Goal: Obtain resource: Obtain resource

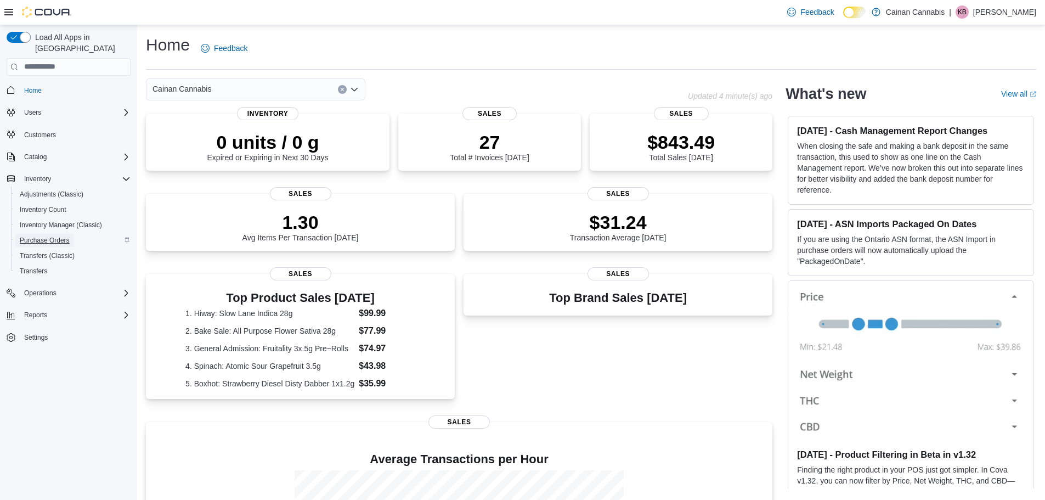
click at [48, 236] on span "Purchase Orders" at bounding box center [45, 240] width 50 height 9
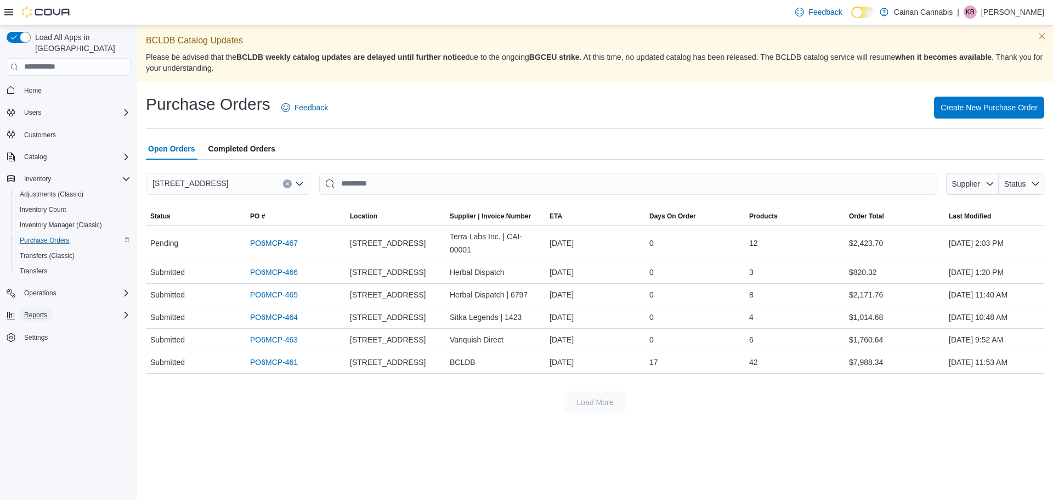
click at [51, 308] on button "Reports" at bounding box center [36, 314] width 32 height 13
click at [23, 308] on button "Reports" at bounding box center [36, 314] width 32 height 13
click at [42, 311] on span "Reports" at bounding box center [35, 315] width 23 height 9
click at [142, 278] on div "Purchase Orders Feedback Create New Purchase Order Open Orders Completed [STREE…" at bounding box center [595, 252] width 916 height 337
click at [33, 354] on span "Reports" at bounding box center [31, 360] width 23 height 13
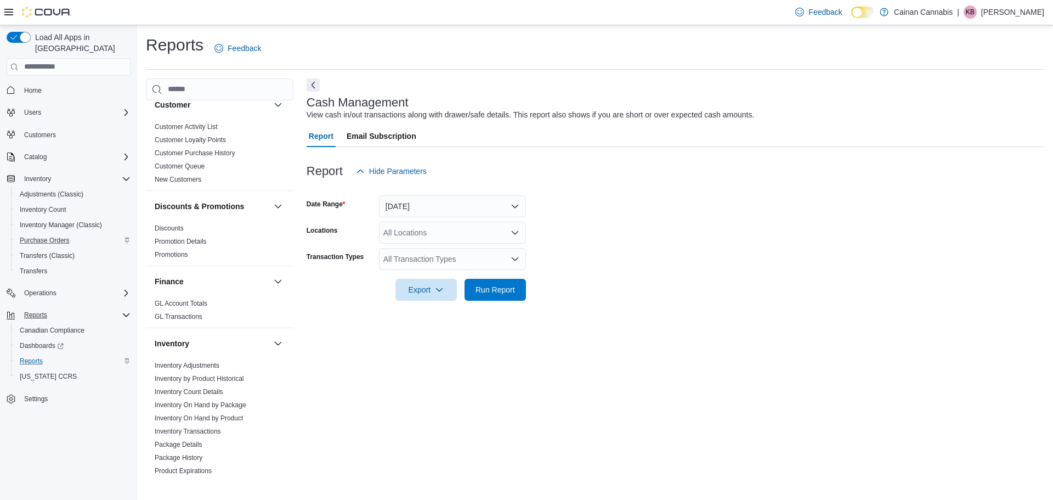
scroll to position [329, 0]
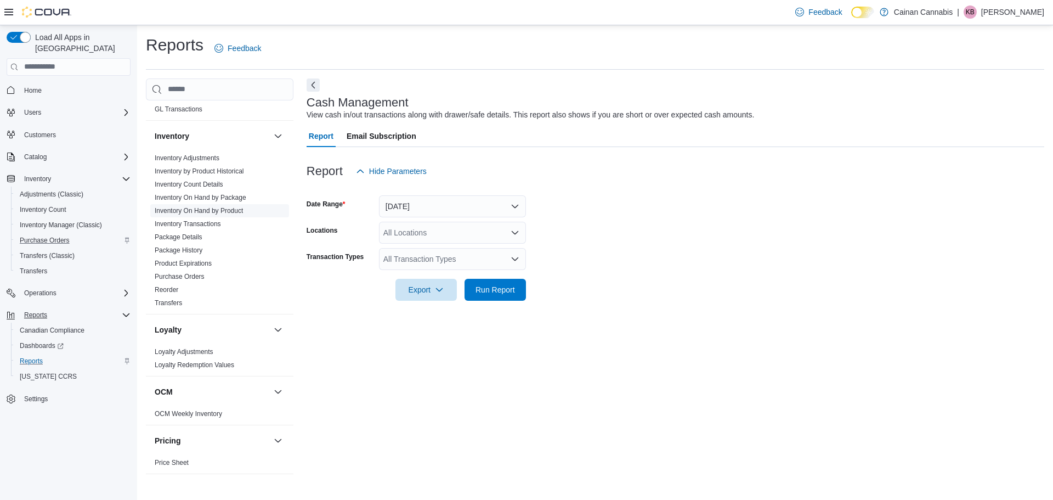
click at [232, 207] on link "Inventory On Hand by Product" at bounding box center [199, 211] width 88 height 8
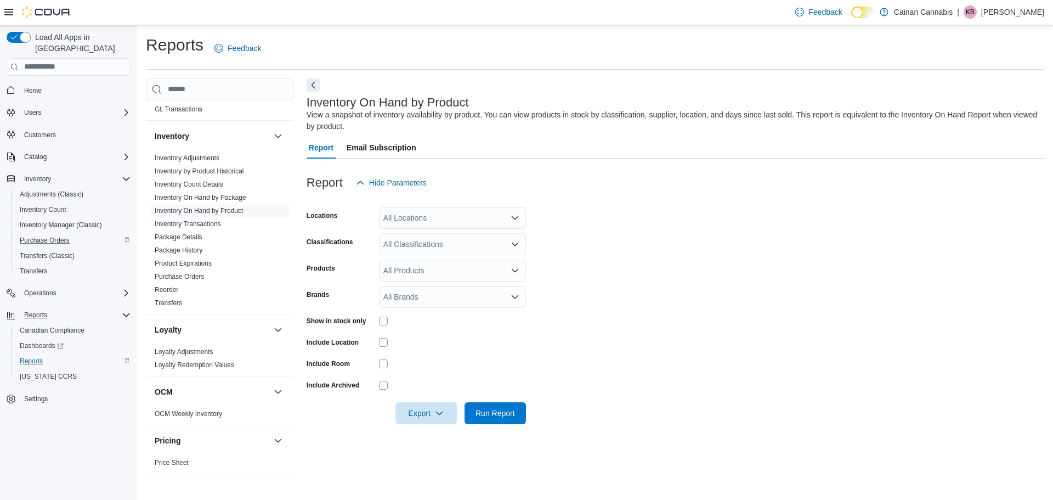
click at [446, 224] on div "All Locations" at bounding box center [452, 218] width 147 height 22
click at [472, 249] on div "[STREET_ADDRESS]" at bounding box center [453, 252] width 134 height 11
click at [621, 230] on form "Locations [STREET_ADDRESS] Selected. [STREET_ADDRESS] Press Backspace to delete…" at bounding box center [676, 309] width 738 height 230
click at [515, 244] on icon "Open list of options" at bounding box center [515, 244] width 9 height 9
click at [582, 238] on form "Locations [STREET_ADDRESS] Classifications All Classifications Combo box. Selec…" at bounding box center [676, 309] width 738 height 230
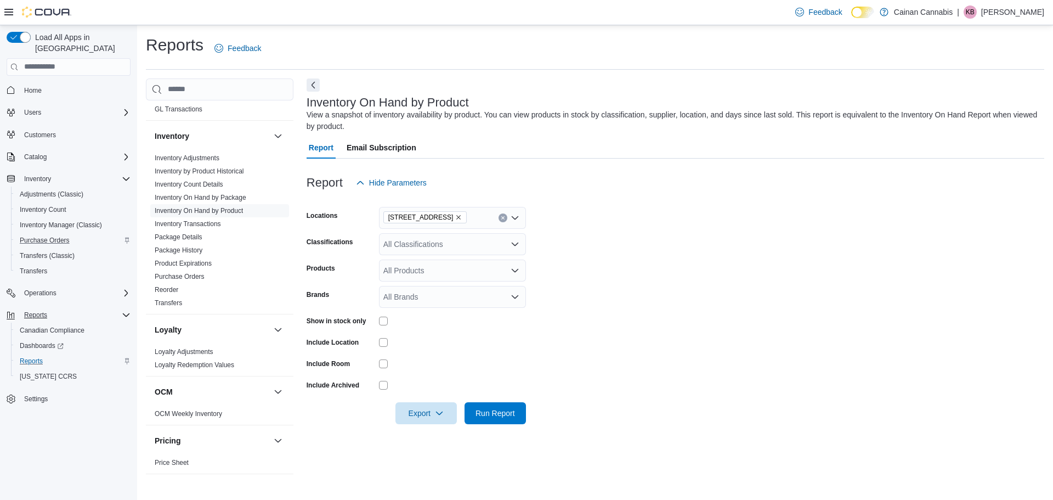
click at [377, 323] on div "Show in stock only" at bounding box center [416, 320] width 219 height 17
click at [409, 246] on div "All Classifications" at bounding box center [452, 244] width 147 height 22
type input "*******"
click at [413, 261] on span "Apparel" at bounding box center [416, 262] width 26 height 11
click at [687, 382] on form "Locations [STREET_ADDRESS] Classifications Apparel Combo box. Selected. Apparel…" at bounding box center [676, 309] width 738 height 230
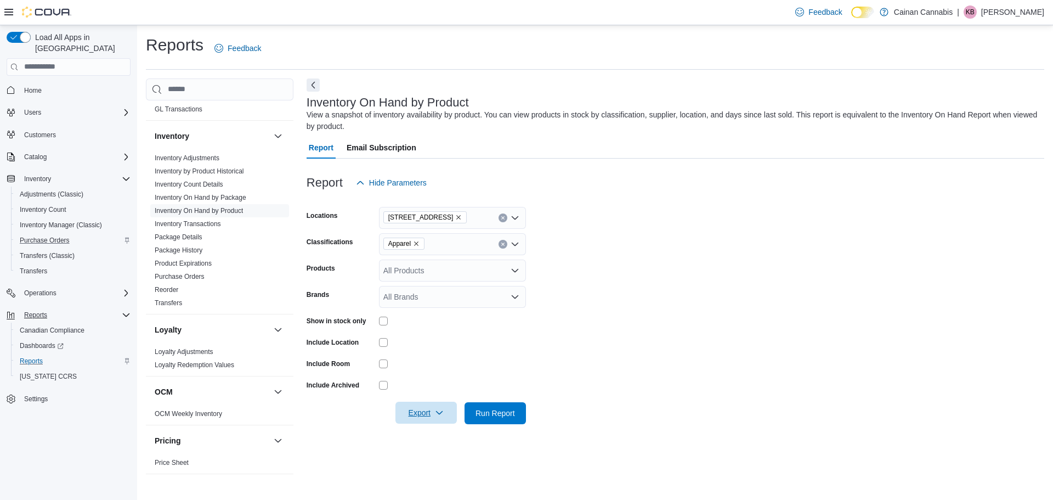
click at [403, 412] on span "Export" at bounding box center [426, 413] width 48 height 22
click at [429, 345] on span "Export to Excel" at bounding box center [427, 347] width 49 height 9
click at [416, 246] on icon "Remove Apparel from selection in this group" at bounding box center [416, 243] width 7 height 7
click at [418, 245] on div "All Classifications Combo box. Selected. Combo box input. All Classifications. …" at bounding box center [452, 244] width 147 height 22
click at [413, 281] on span "Flower" at bounding box center [414, 278] width 23 height 11
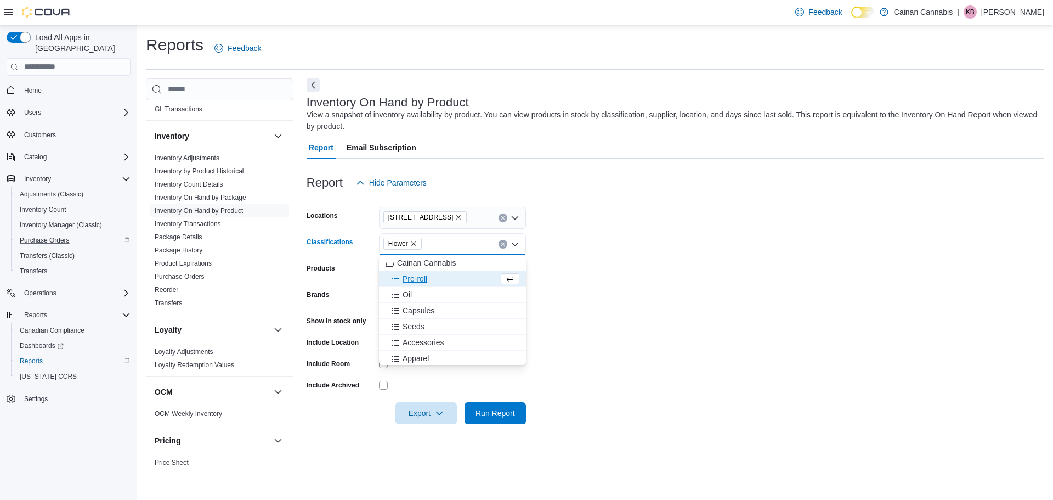
click at [553, 298] on form "Locations [STREET_ADDRESS] Classifications Flower Combo box. Selected. Flower. …" at bounding box center [676, 309] width 738 height 230
click at [427, 418] on span "Export" at bounding box center [426, 413] width 48 height 22
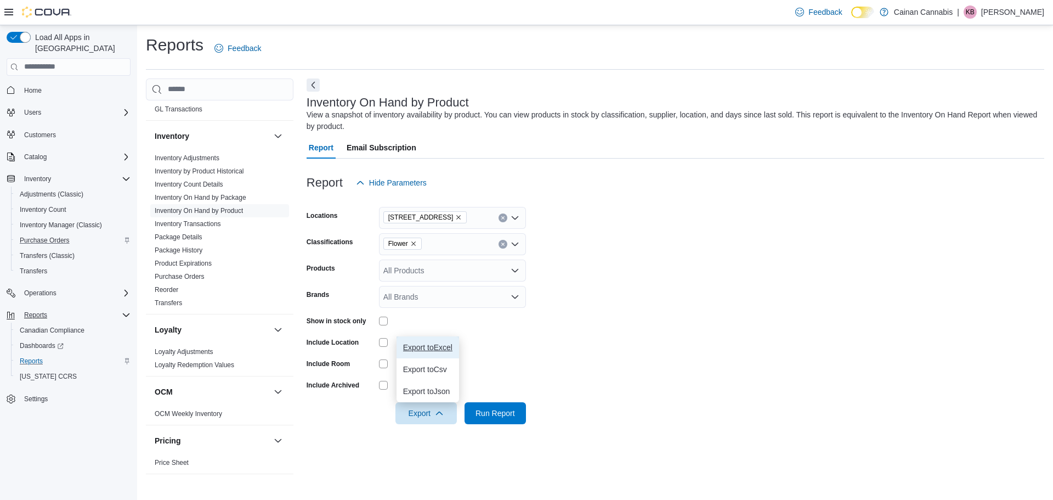
click at [427, 351] on span "Export to Excel" at bounding box center [427, 347] width 49 height 9
